Goal: Transaction & Acquisition: Purchase product/service

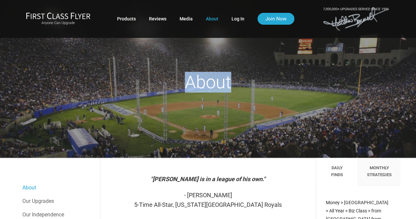
drag, startPoint x: 415, startPoint y: 13, endPoint x: 419, endPoint y: 28, distance: 15.1
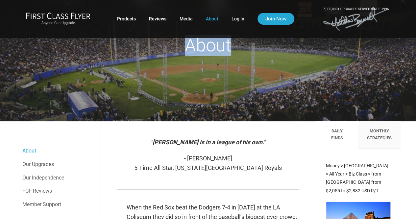
scroll to position [52, 0]
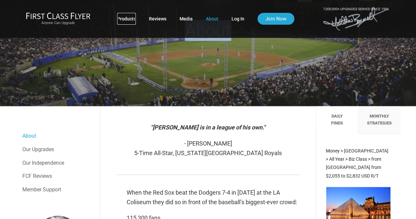
click at [127, 17] on link "Products" at bounding box center [126, 19] width 19 height 12
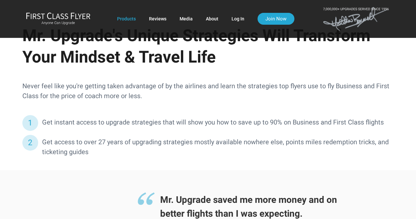
click at [370, 157] on div "Get instant access to upgrade strategies that will show you how to save up to 9…" at bounding box center [208, 137] width 385 height 53
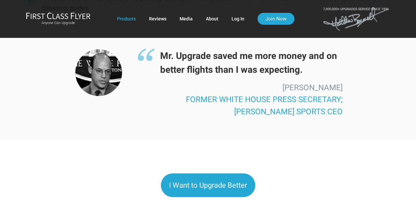
scroll to position [526, 0]
